Goal: Information Seeking & Learning: Learn about a topic

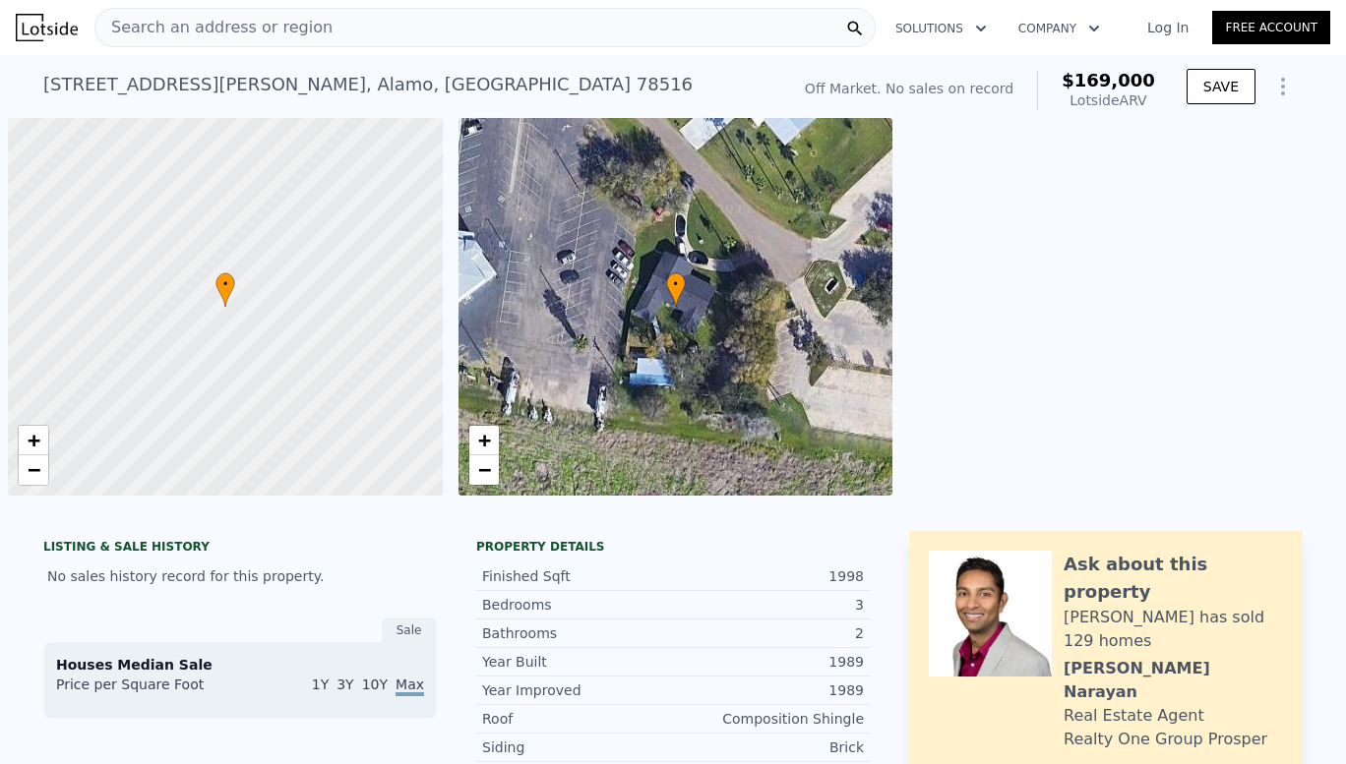
click at [455, 37] on div "Search an address or region" at bounding box center [484, 27] width 781 height 39
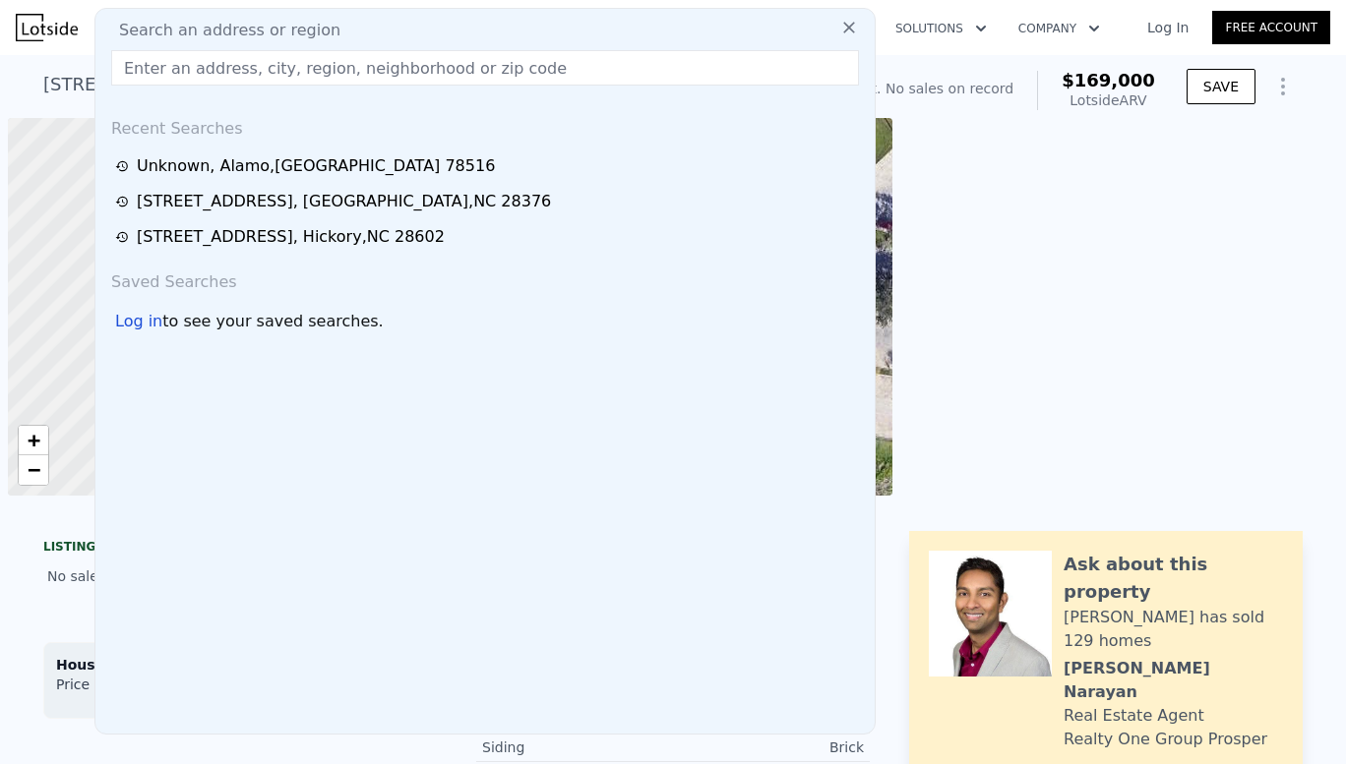
click at [455, 37] on div "Search an address or region" at bounding box center [484, 31] width 763 height 24
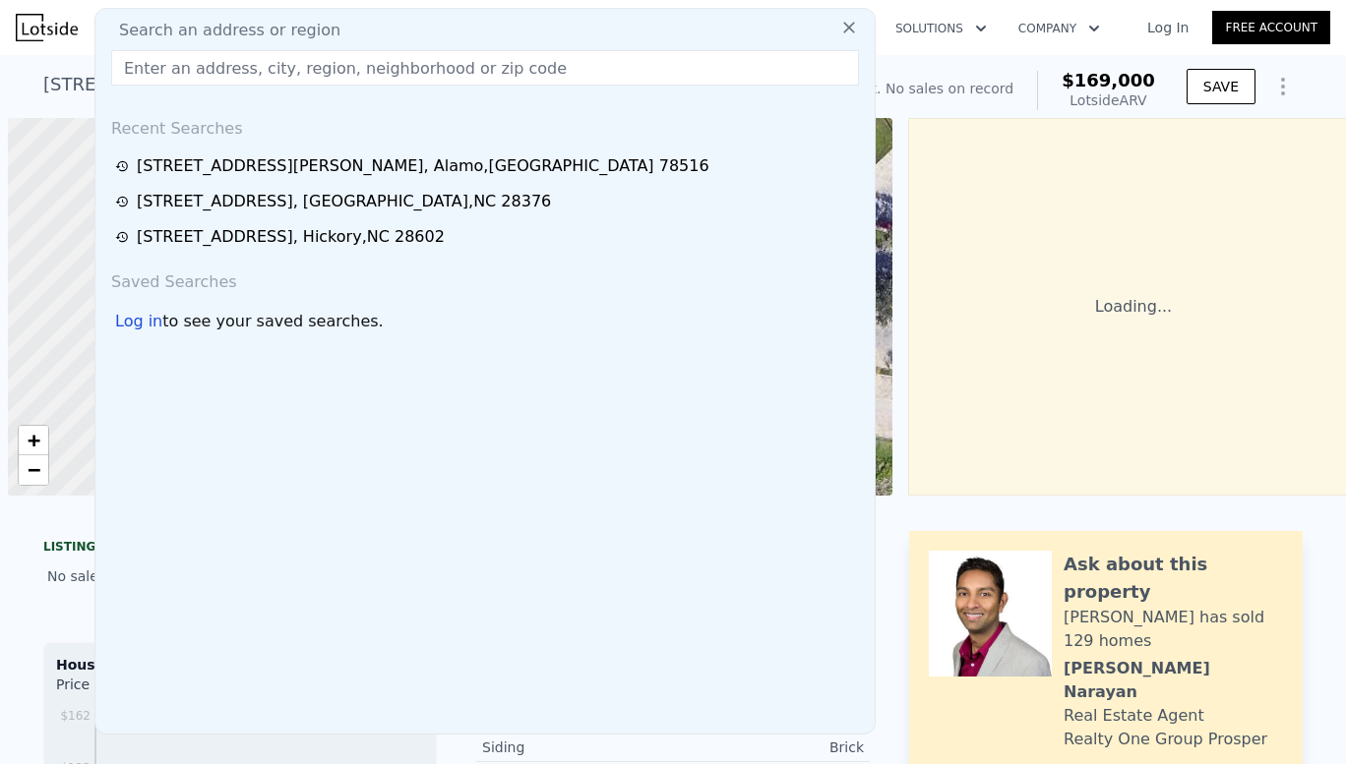
scroll to position [0, 8]
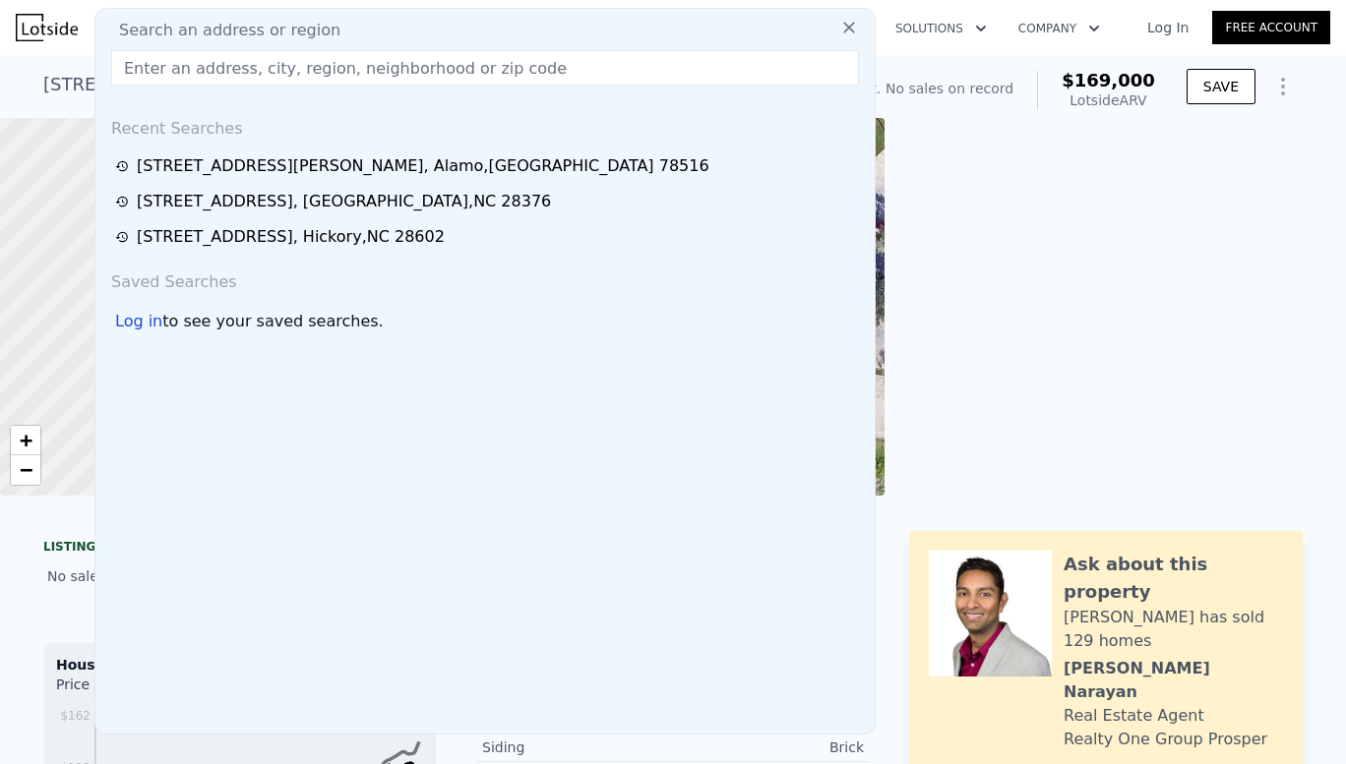
click at [303, 66] on input "text" at bounding box center [485, 67] width 748 height 35
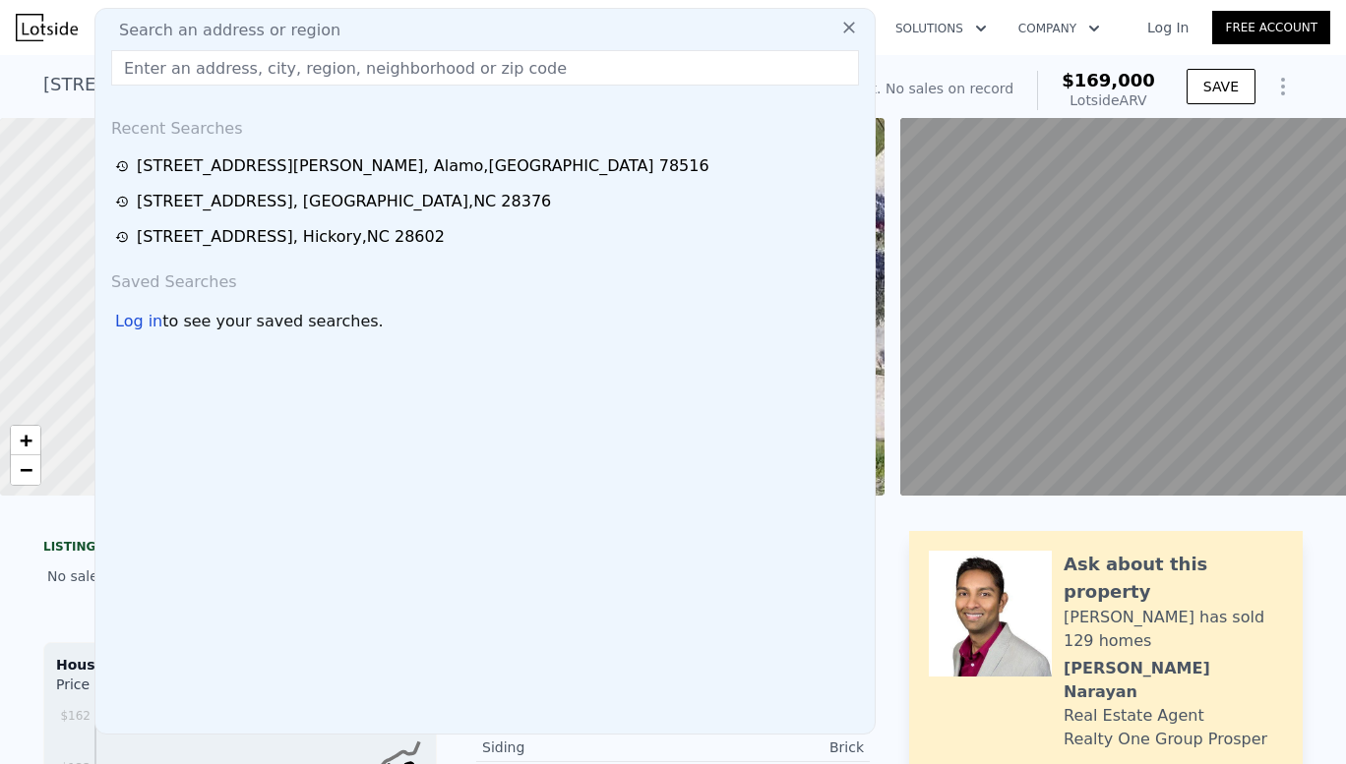
paste input "[STREET_ADDRESS][PERSON_NAME]"
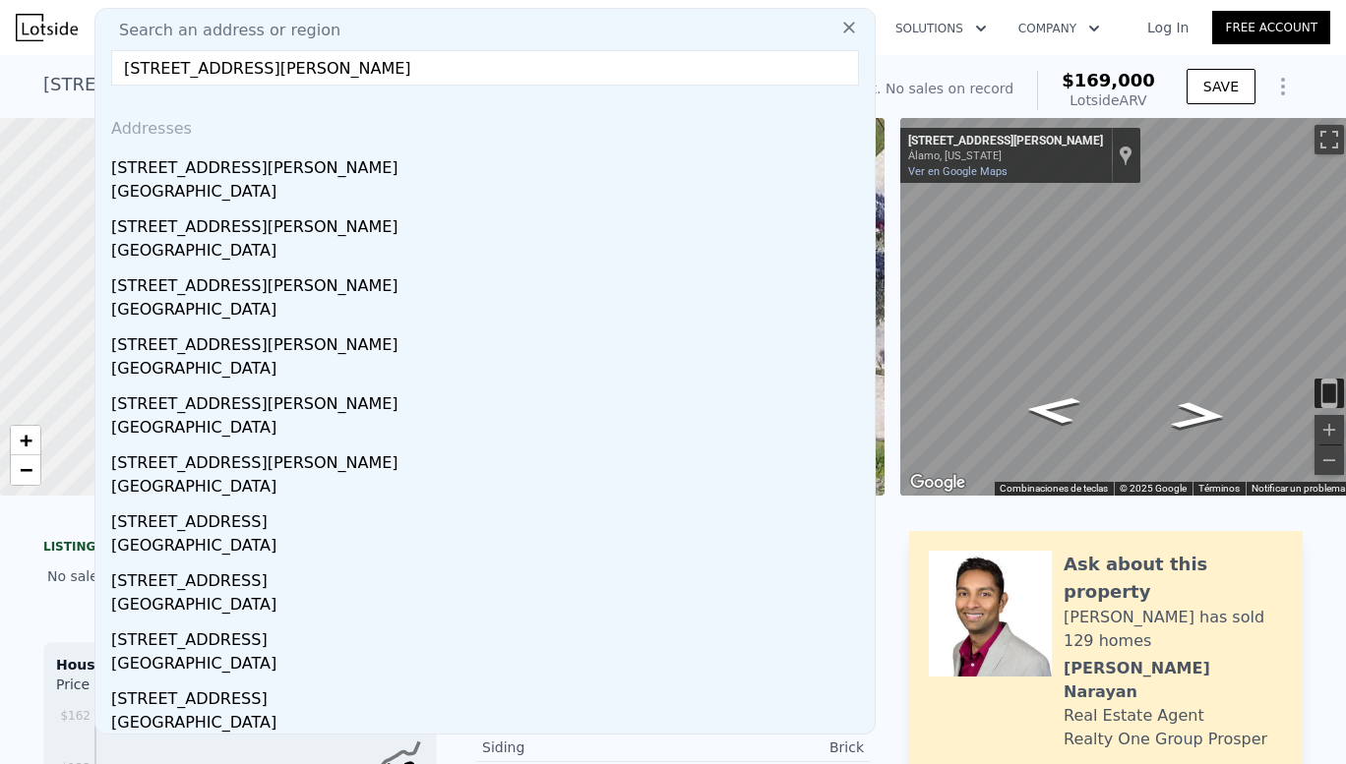
click at [125, 68] on input "[STREET_ADDRESS][PERSON_NAME]" at bounding box center [485, 67] width 748 height 35
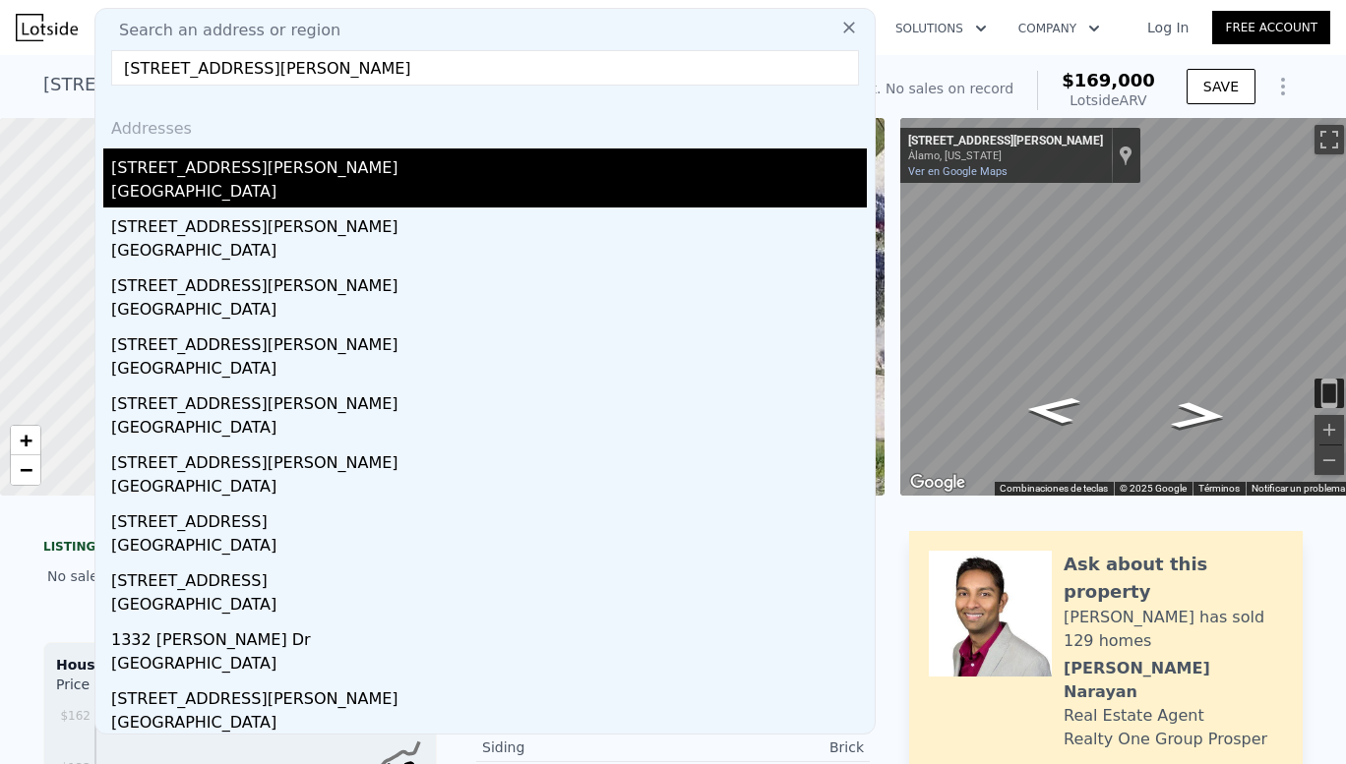
type input "[STREET_ADDRESS][PERSON_NAME]"
click at [168, 170] on div "[STREET_ADDRESS][PERSON_NAME]" at bounding box center [488, 164] width 755 height 31
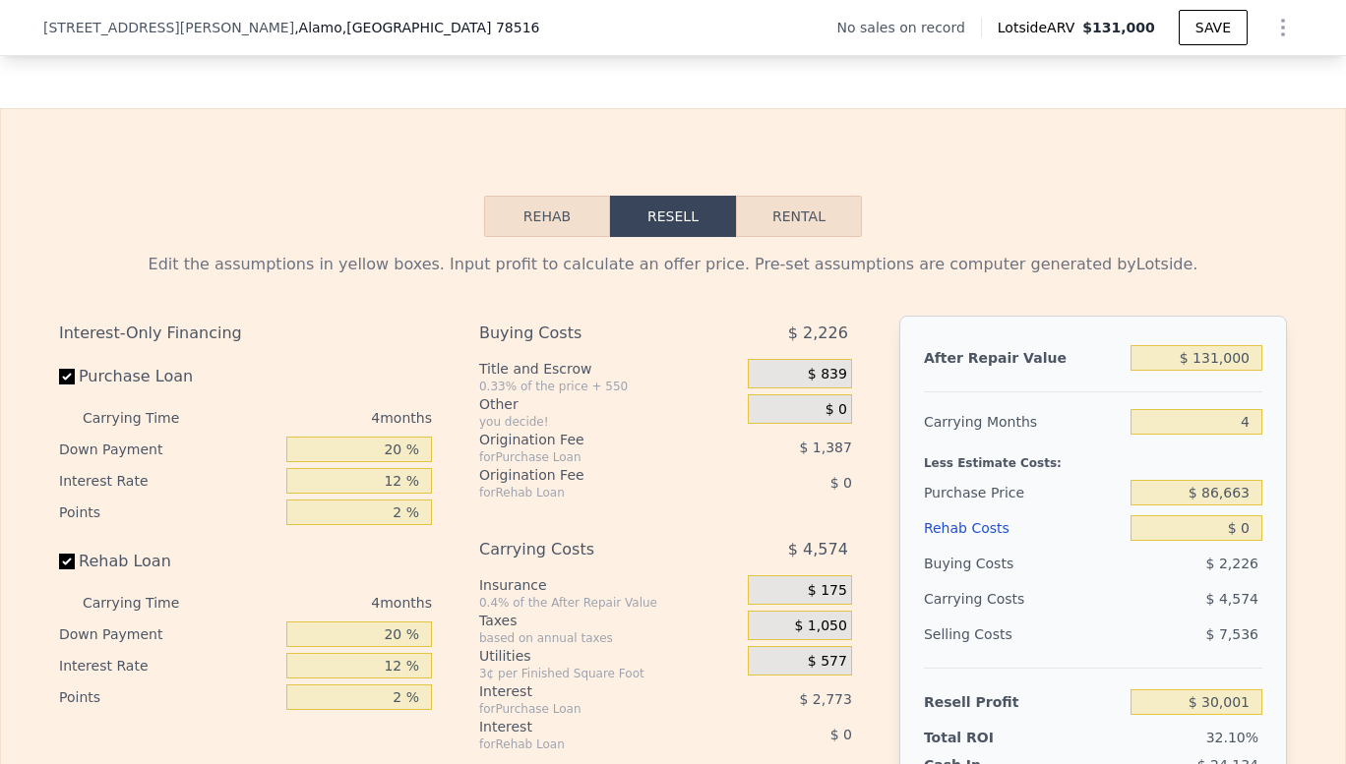
scroll to position [2544, 0]
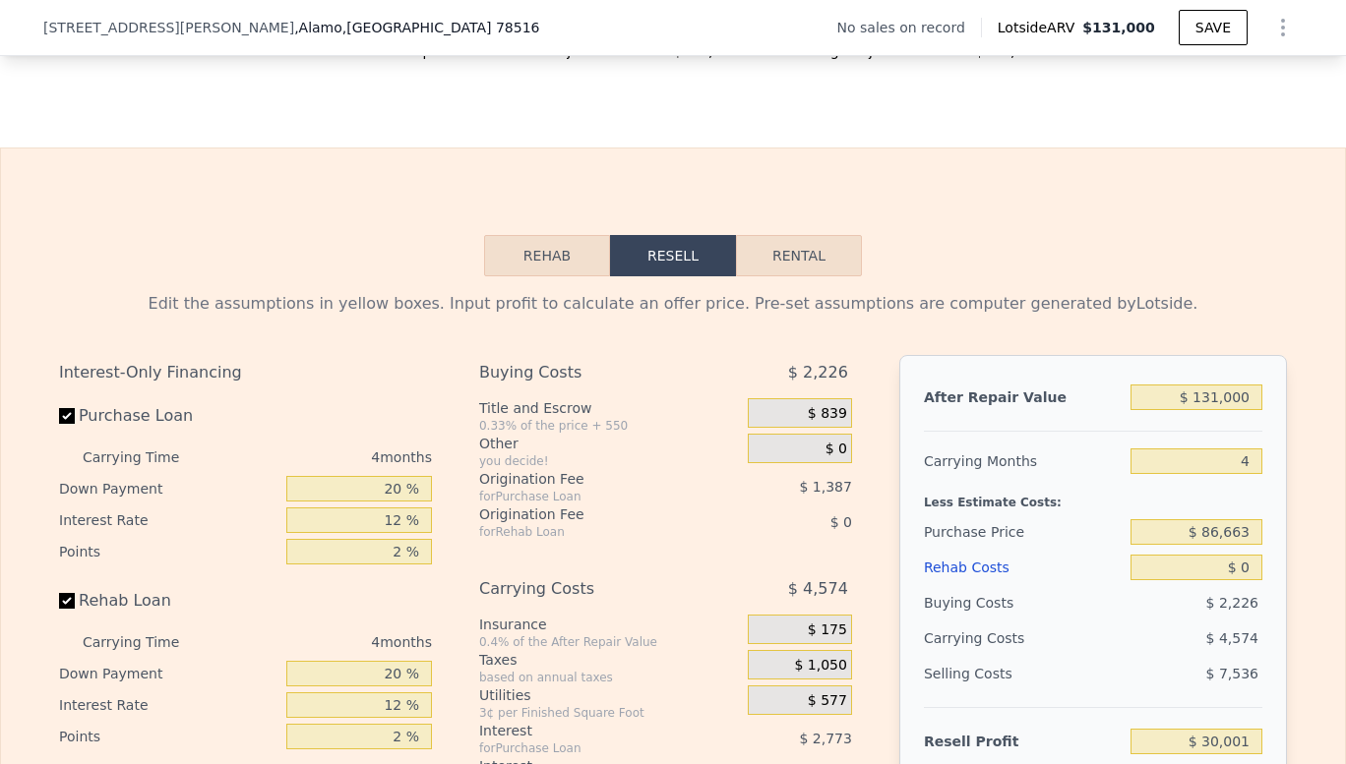
click at [800, 264] on button "Rental" at bounding box center [799, 255] width 126 height 41
select select "30"
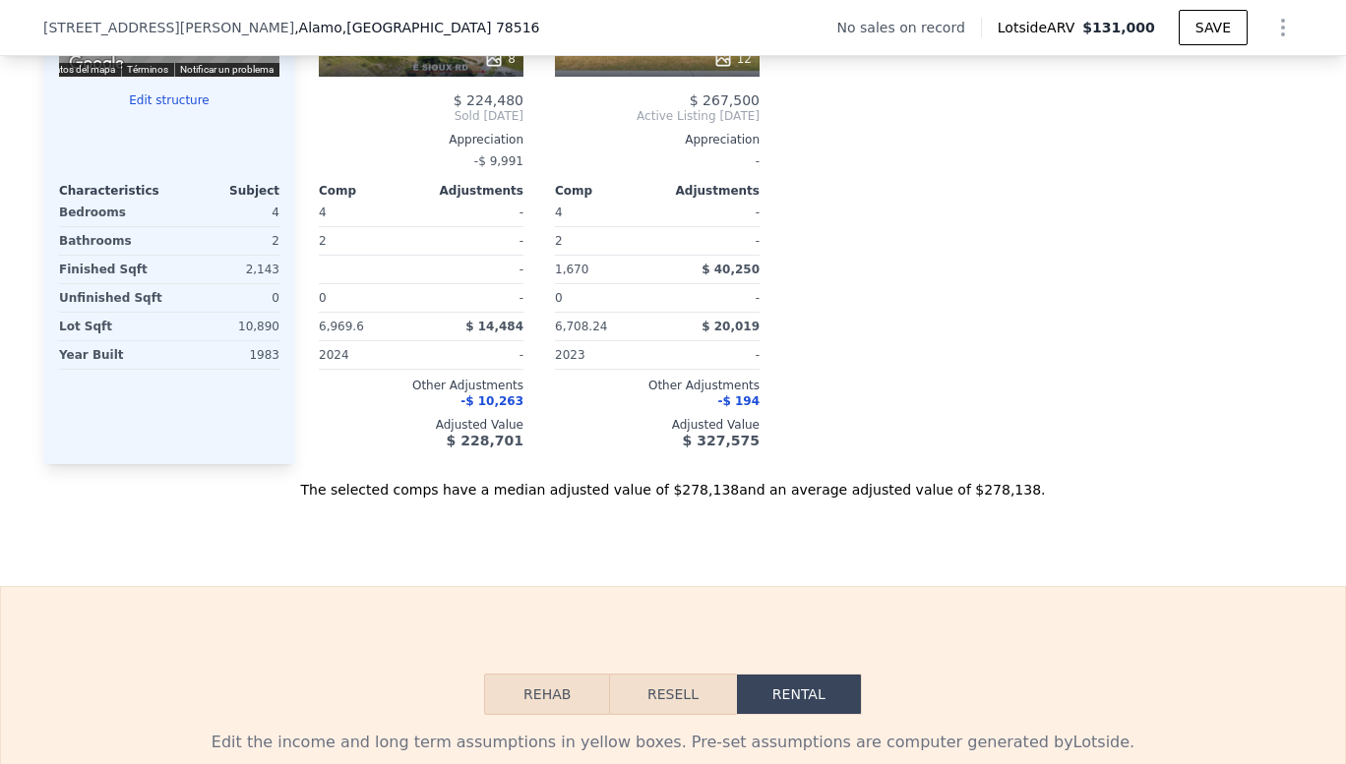
scroll to position [1216, 0]
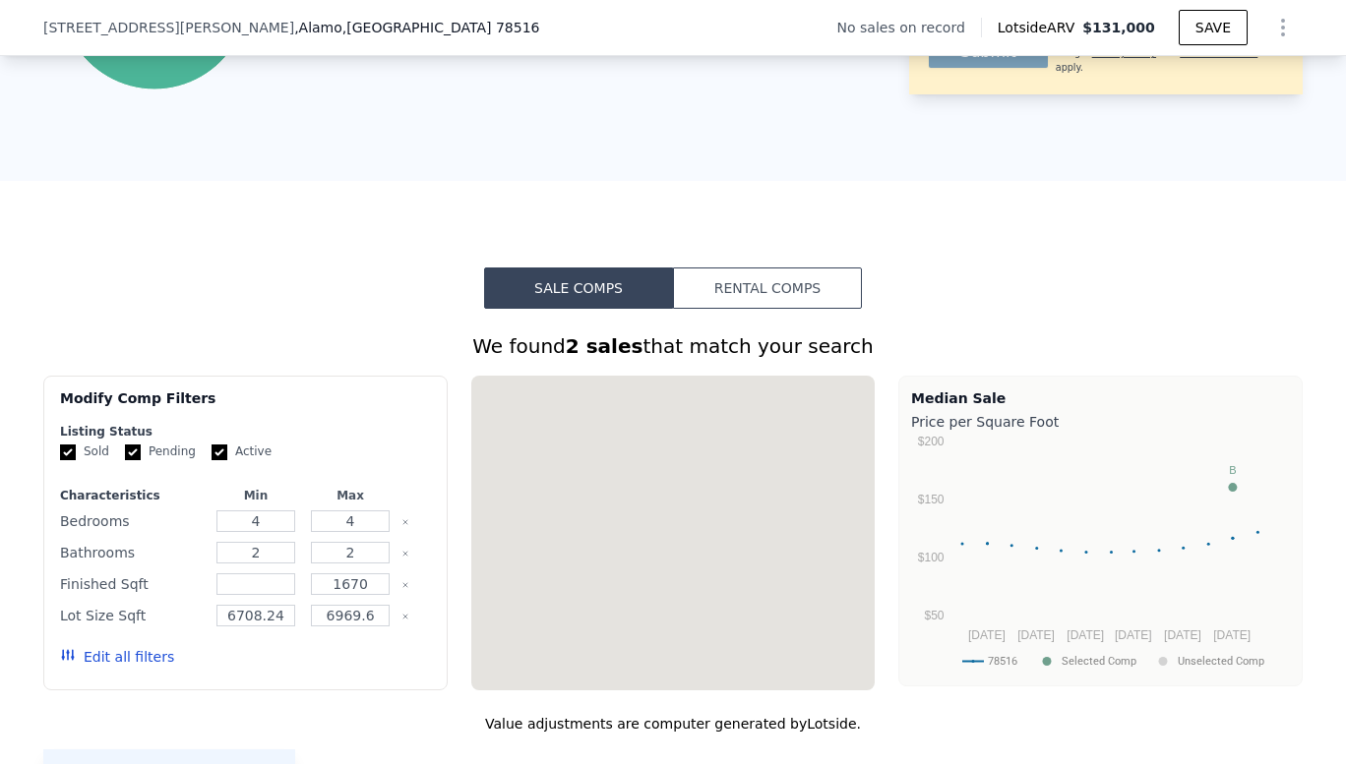
click at [365, 18] on div "[STREET_ADDRESS][PERSON_NAME] No sales on record Lotside ARV $131,000 SAVE" at bounding box center [672, 27] width 1259 height 55
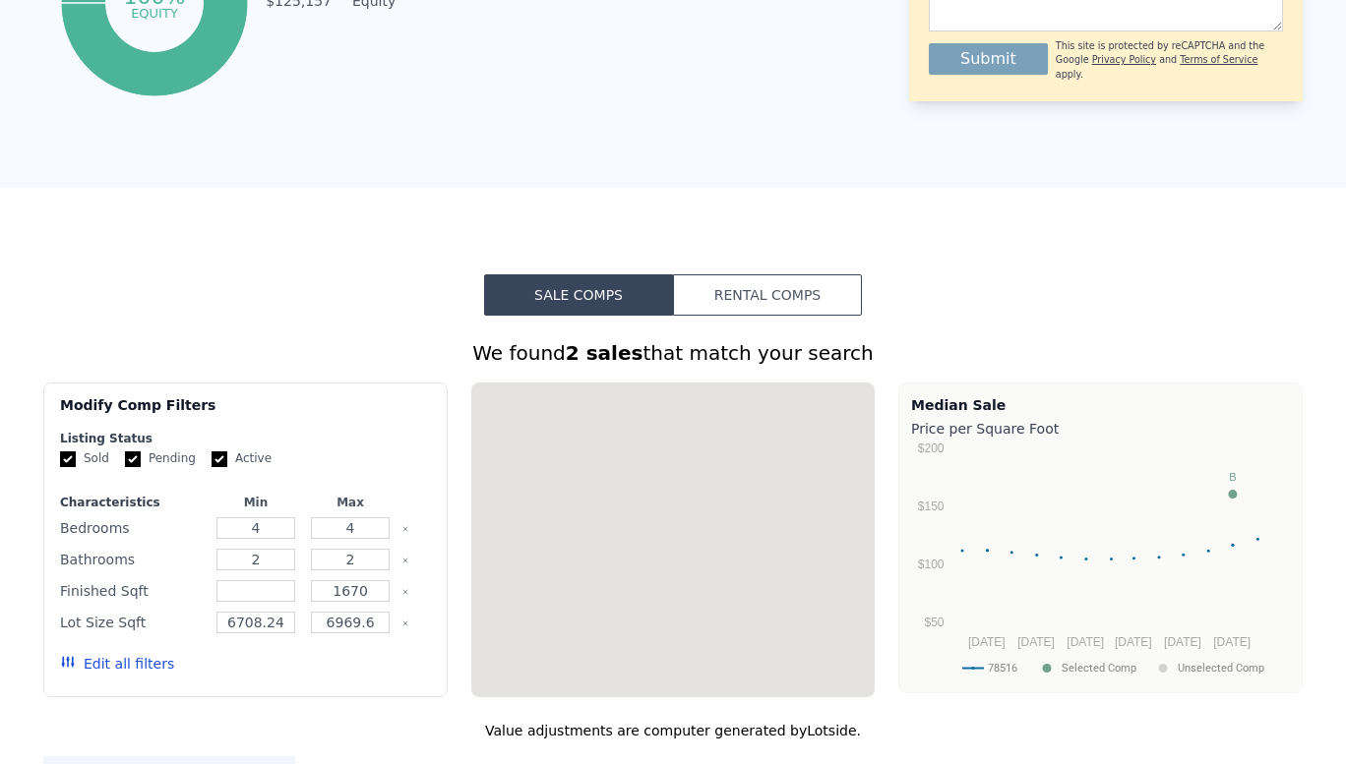
scroll to position [0, 0]
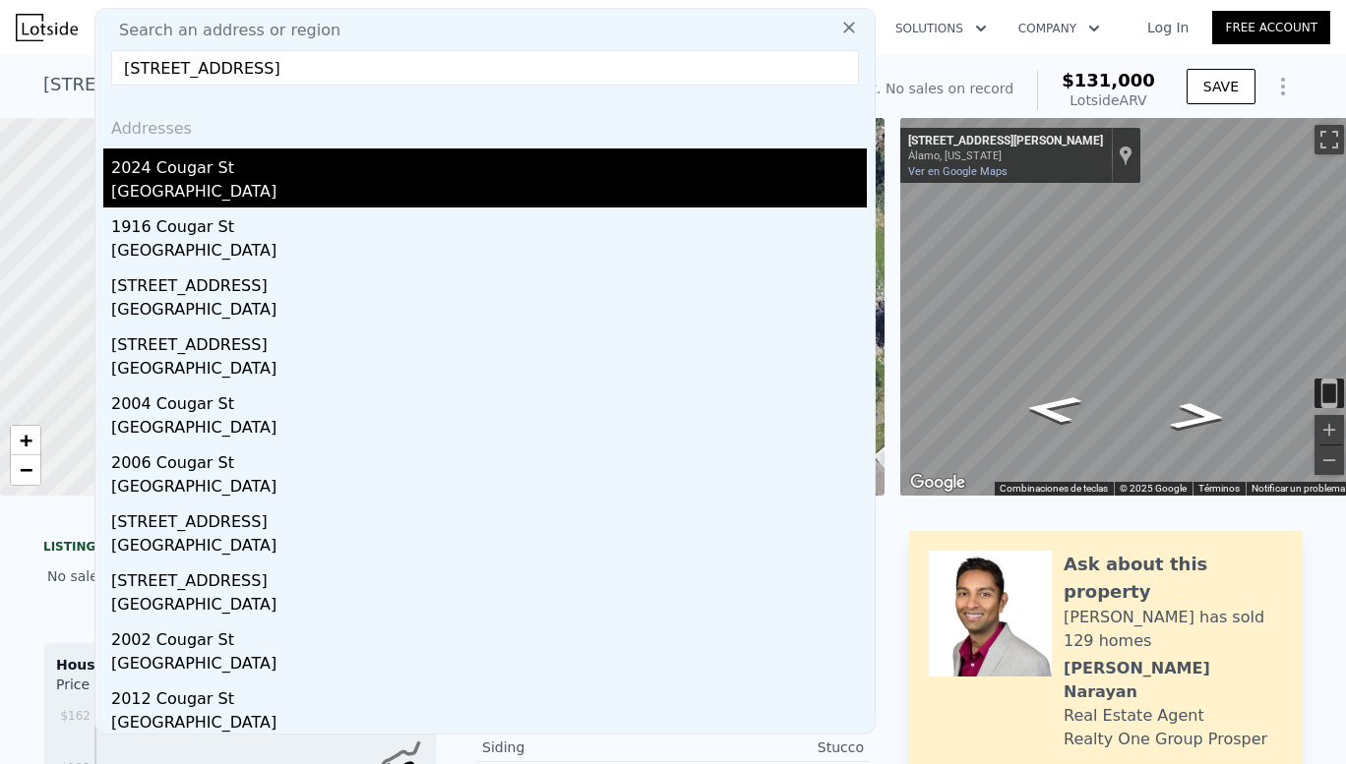
type input "[STREET_ADDRESS]"
click at [173, 167] on div "2024 Cougar St" at bounding box center [488, 164] width 755 height 31
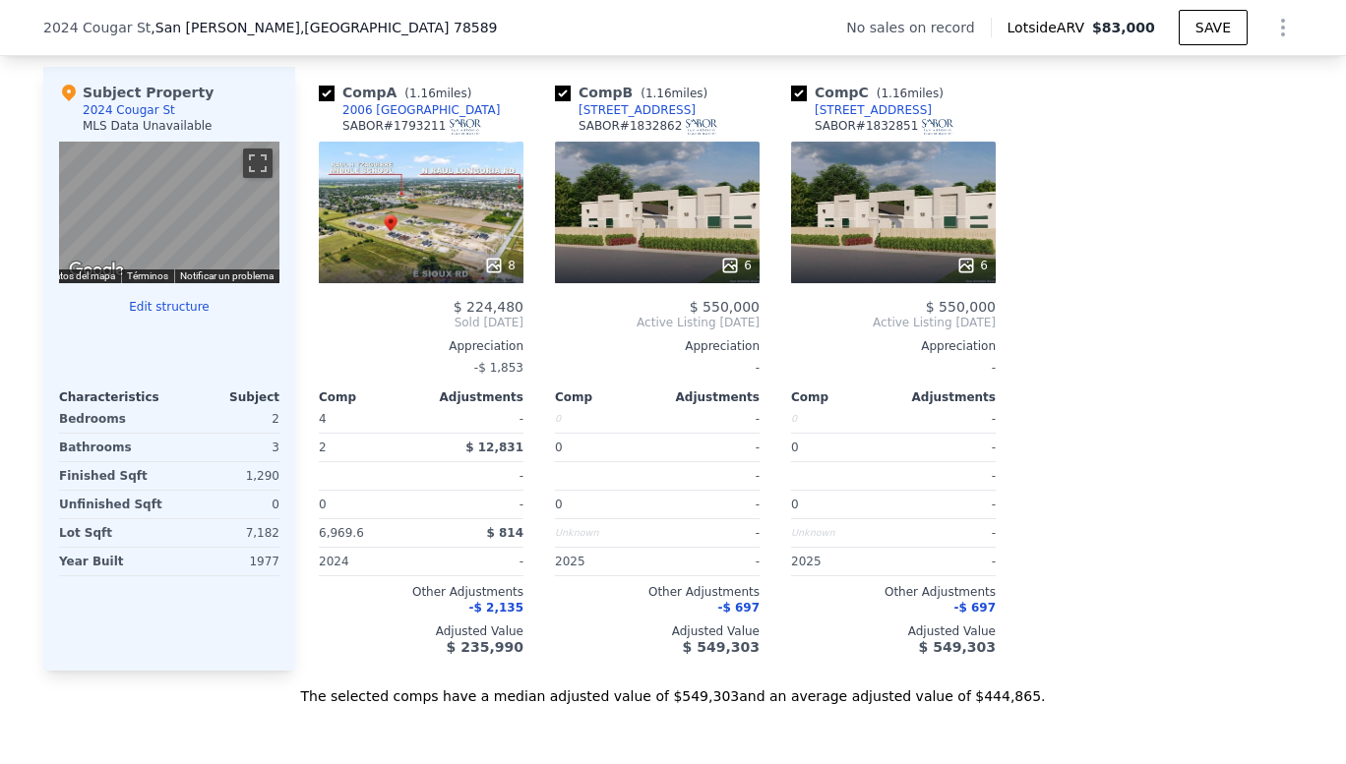
scroll to position [1867, 0]
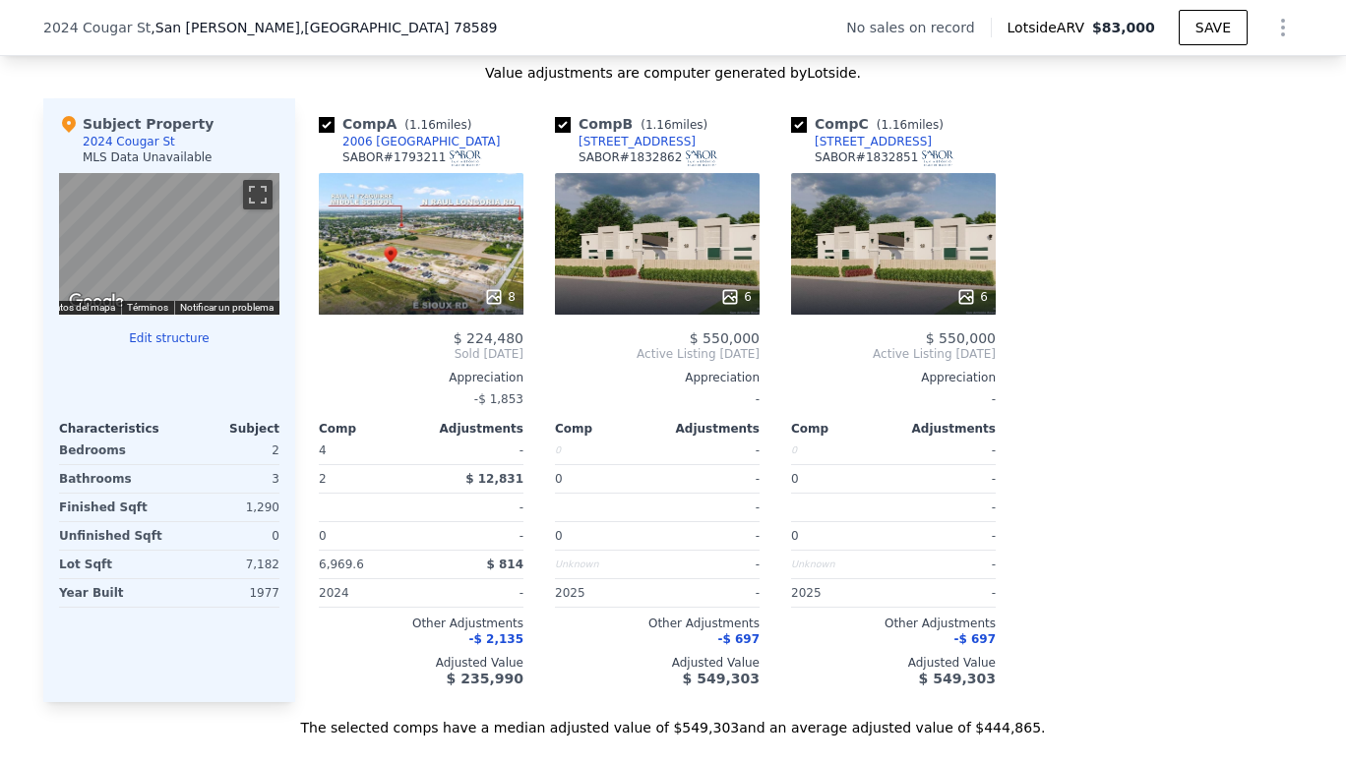
click at [555, 133] on input "checkbox" at bounding box center [563, 125] width 16 height 16
checkbox input "false"
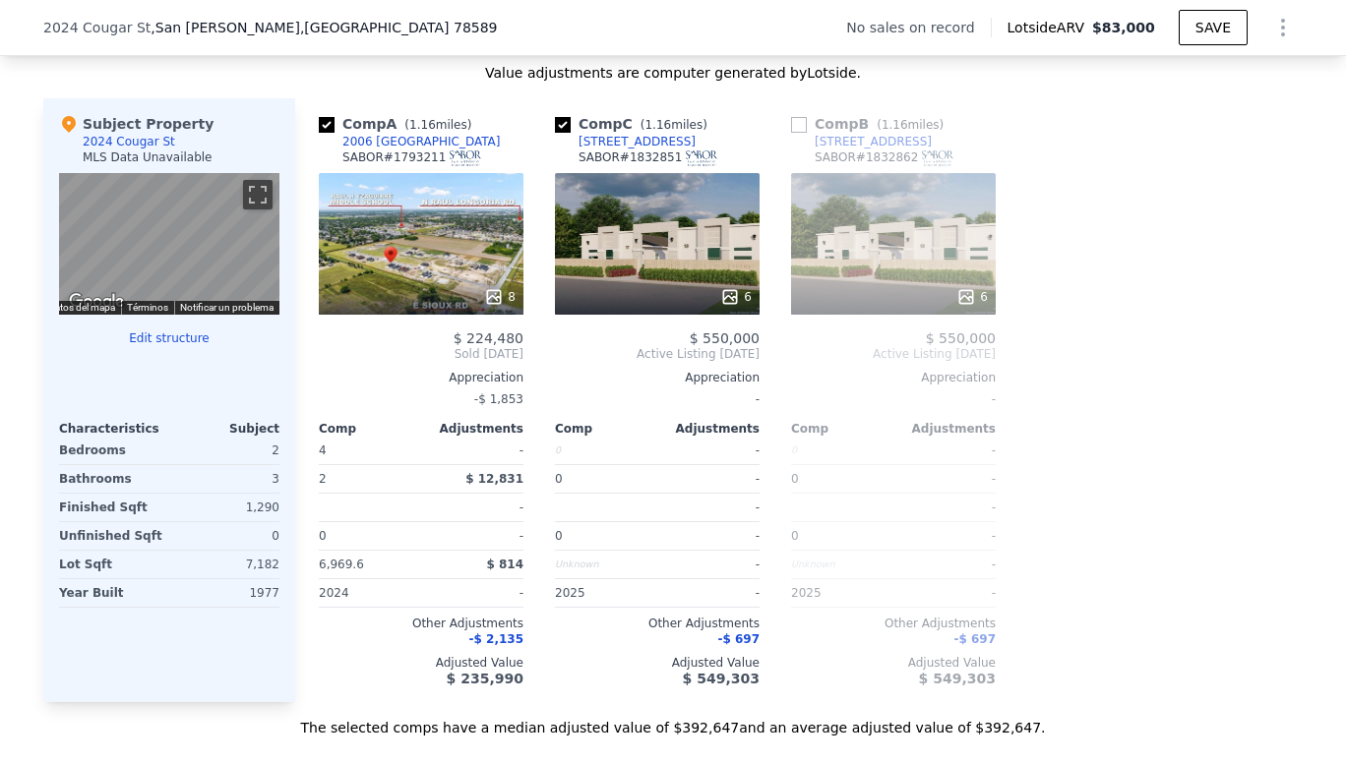
click at [555, 133] on input "checkbox" at bounding box center [563, 125] width 16 height 16
checkbox input "false"
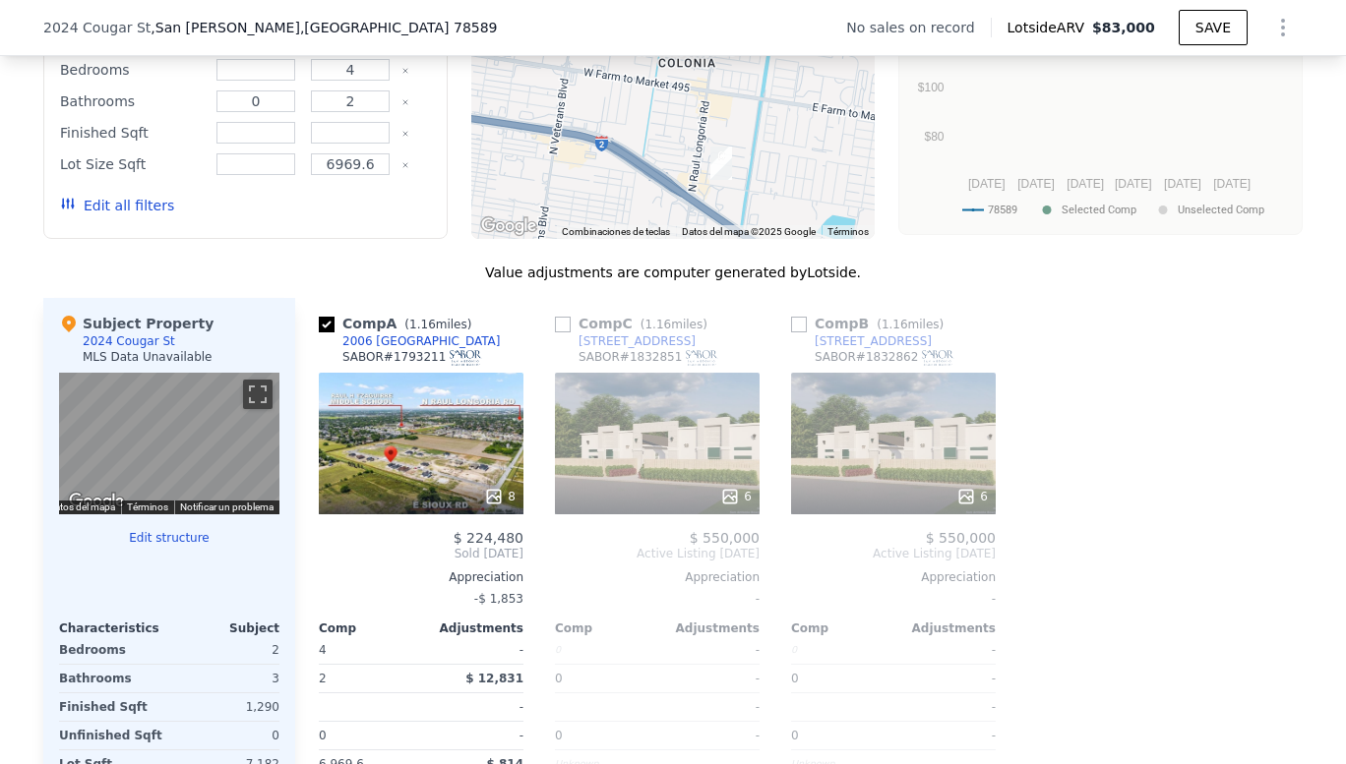
scroll to position [1660, 0]
